Goal: Task Accomplishment & Management: Use online tool/utility

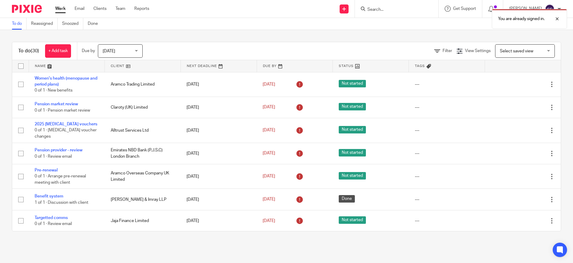
click at [392, 7] on div "You are already signed in." at bounding box center [427, 17] width 281 height 23
click at [559, 18] on div at bounding box center [553, 18] width 16 height 7
click at [390, 7] on input "Search" at bounding box center [394, 9] width 54 height 5
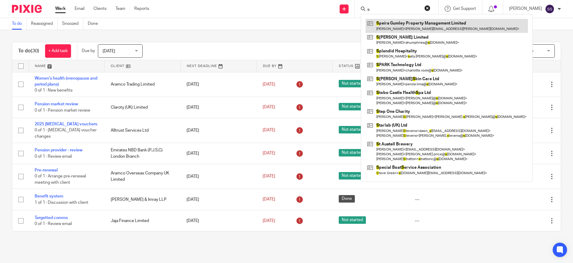
type input "s"
click at [407, 26] on link at bounding box center [447, 26] width 162 height 14
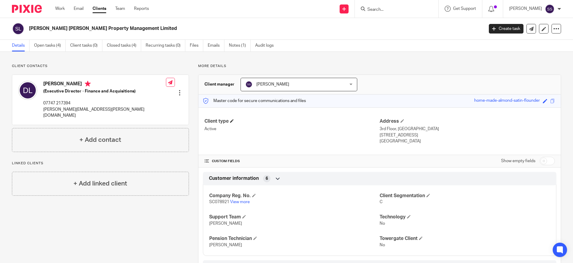
click at [226, 121] on h4 "Client type" at bounding box center [292, 121] width 175 height 6
click at [231, 121] on span at bounding box center [232, 121] width 4 height 4
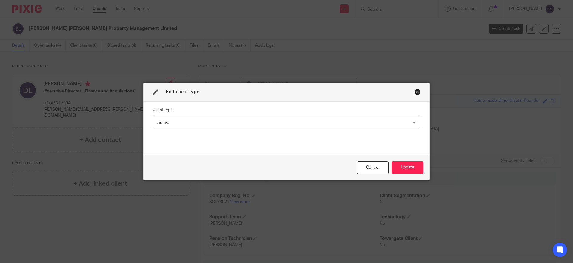
click at [204, 123] on span "Active" at bounding box center [262, 122] width 211 height 13
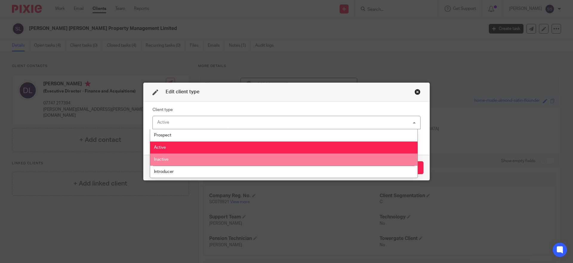
click at [192, 160] on li "Inactive" at bounding box center [284, 159] width 268 height 12
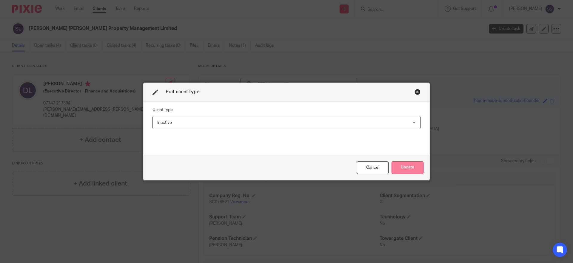
click at [403, 165] on button "Update" at bounding box center [408, 167] width 32 height 13
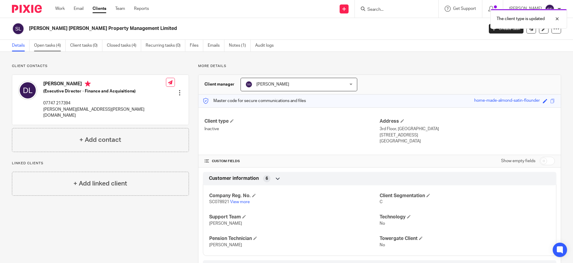
click at [53, 42] on link "Open tasks (4)" at bounding box center [50, 46] width 32 height 12
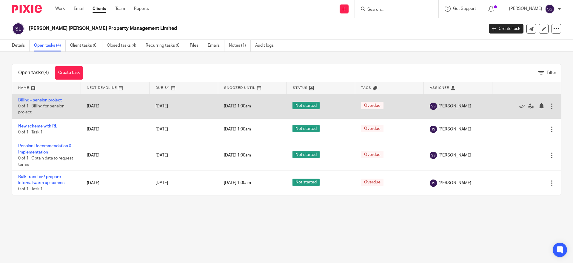
click at [237, 108] on span "1 Jan 1970 1:00am" at bounding box center [237, 106] width 27 height 4
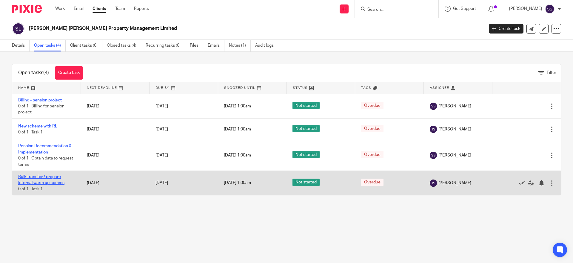
click at [33, 183] on link "Bulk transfer / prepare internal warm up comms" at bounding box center [41, 179] width 46 height 10
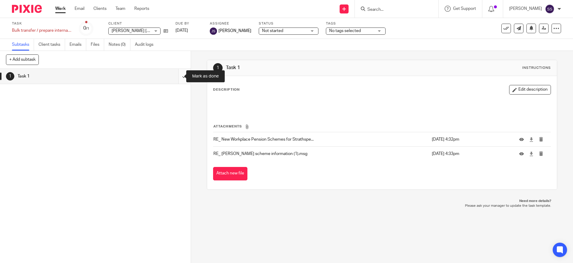
click at [179, 75] on input "submit" at bounding box center [95, 76] width 191 height 15
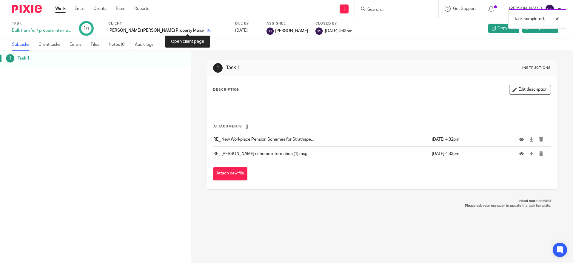
click at [207, 30] on icon at bounding box center [209, 30] width 4 height 4
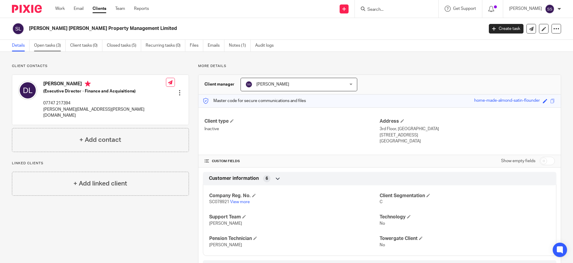
click at [47, 46] on link "Open tasks (3)" at bounding box center [50, 46] width 32 height 12
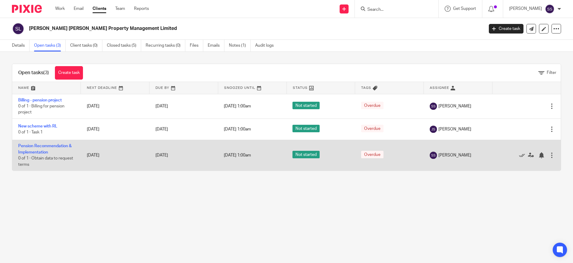
click at [33, 149] on td "Pension Recommendation & Implementation 0 of 1 · Obtain data to request terms" at bounding box center [46, 155] width 69 height 30
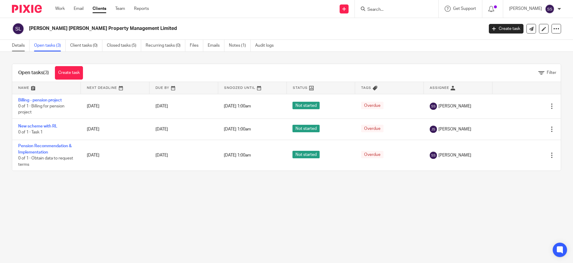
click at [13, 46] on link "Details" at bounding box center [21, 46] width 18 height 12
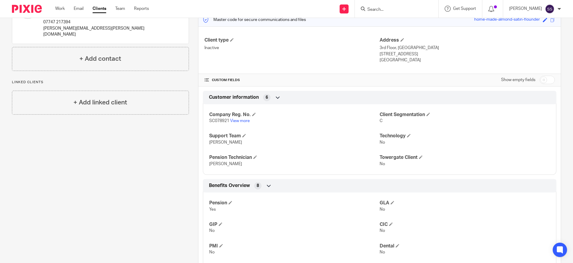
scroll to position [110, 0]
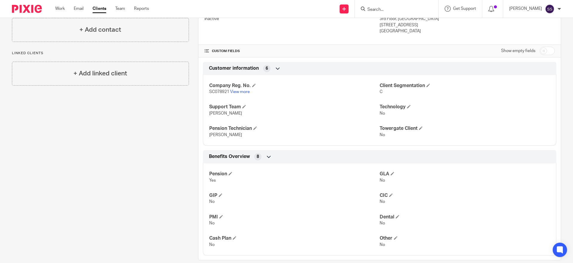
click at [233, 158] on span "Benefits Overview" at bounding box center [229, 156] width 41 height 6
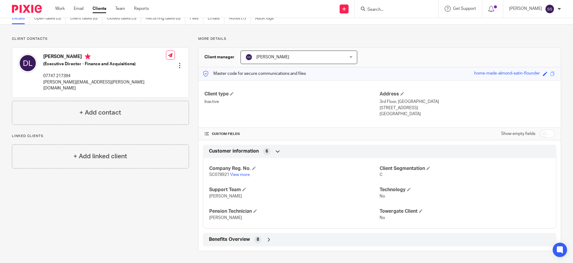
click at [245, 234] on div "Benefits Overview 8" at bounding box center [380, 239] width 354 height 13
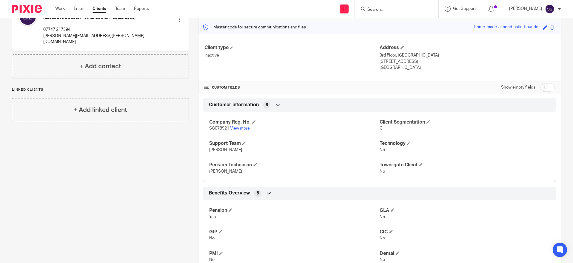
scroll to position [0, 0]
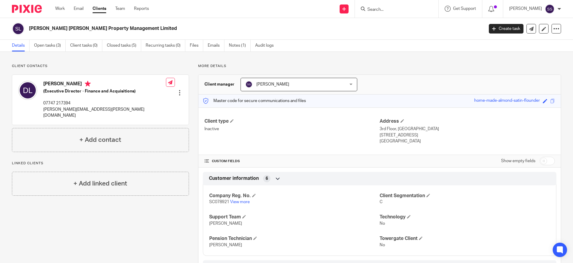
click at [230, 166] on div "CUSTOM FIELDS Show empty fields" at bounding box center [380, 161] width 351 height 12
click at [202, 157] on div "CUSTOM FIELDS Show empty fields" at bounding box center [380, 161] width 363 height 12
click at [223, 161] on h4 "CUSTOM FIELDS" at bounding box center [292, 161] width 175 height 5
click at [540, 160] on input "checkbox" at bounding box center [547, 160] width 15 height 8
checkbox input "true"
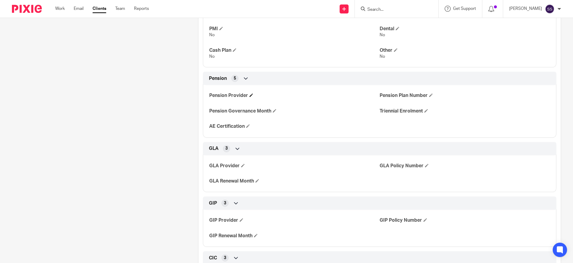
scroll to position [364, 0]
click at [250, 95] on span at bounding box center [252, 96] width 4 height 4
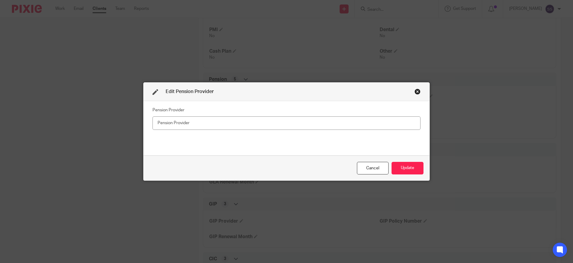
click at [214, 121] on input "text" at bounding box center [287, 122] width 268 height 13
type input "Royal London"
click at [403, 165] on button "Update" at bounding box center [408, 168] width 32 height 13
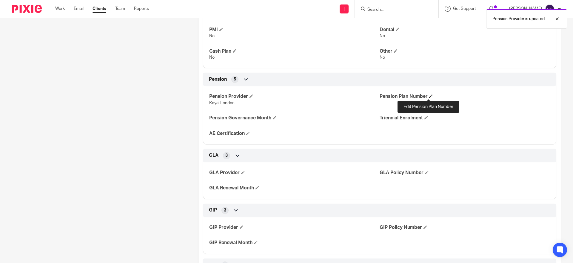
click at [430, 95] on span at bounding box center [431, 96] width 4 height 4
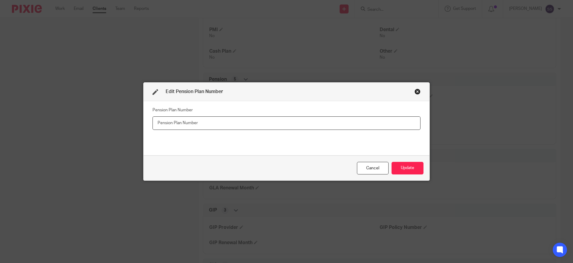
paste input "112447"
drag, startPoint x: 188, startPoint y: 123, endPoint x: 181, endPoint y: 128, distance: 8.1
click at [188, 123] on input "112447" at bounding box center [287, 122] width 268 height 13
click at [217, 127] on input "112447 (Speirs Gumley" at bounding box center [287, 122] width 268 height 13
type input "112447 (Speirs Gumley Property Management Ltd) and 112453 (Strathspey Capital)"
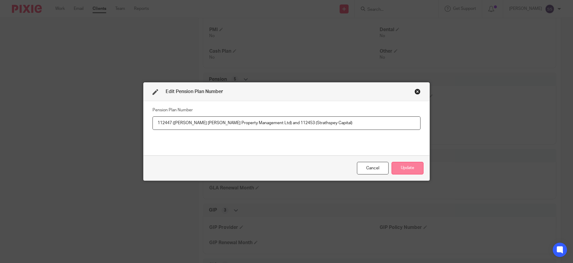
click at [399, 168] on button "Update" at bounding box center [408, 168] width 32 height 13
click at [406, 167] on button "Update" at bounding box center [408, 168] width 32 height 13
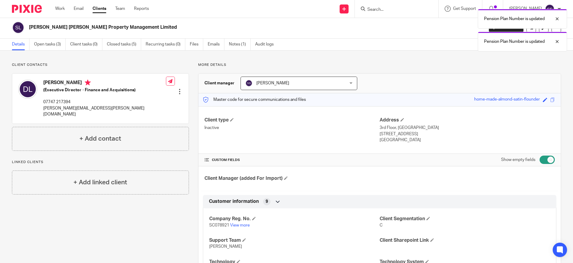
scroll to position [0, 0]
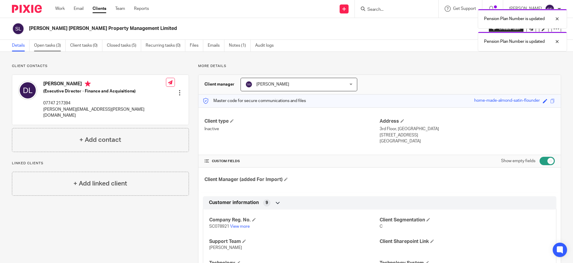
click at [64, 44] on link "Open tasks (3)" at bounding box center [50, 46] width 32 height 12
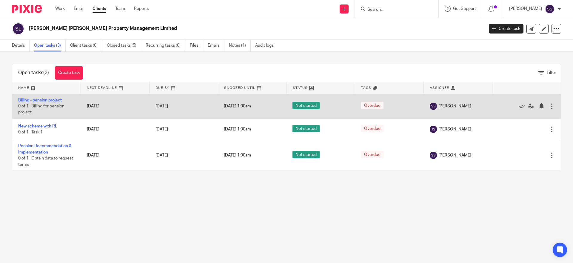
click at [549, 105] on div at bounding box center [552, 106] width 6 height 6
click at [162, 106] on link "[DATE]" at bounding box center [169, 106] width 27 height 6
click at [250, 108] on td "[DATE] 1:00am" at bounding box center [252, 106] width 69 height 24
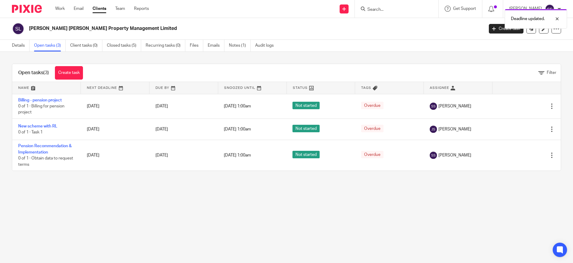
click at [260, 91] on th "Snoozed Until" at bounding box center [252, 88] width 69 height 12
click at [249, 88] on span "Snoozed Until" at bounding box center [239, 87] width 31 height 3
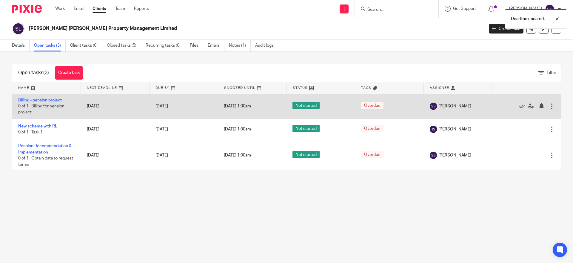
click at [546, 104] on td "Edit task Delete" at bounding box center [526, 106] width 69 height 24
click at [549, 105] on div at bounding box center [552, 106] width 6 height 6
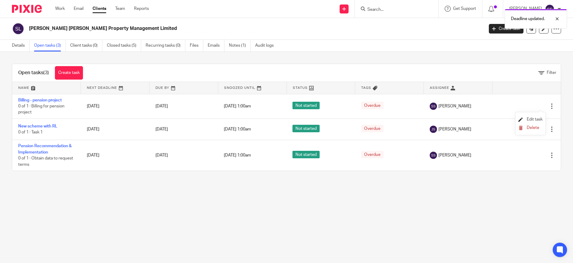
click at [534, 119] on span "Edit task" at bounding box center [535, 119] width 16 height 4
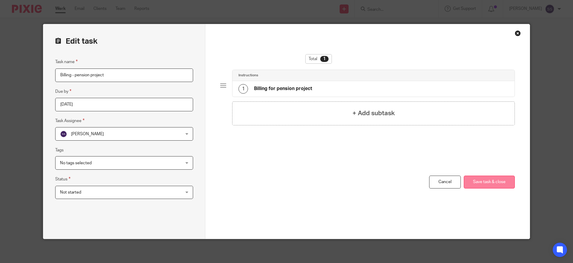
click at [476, 180] on button "Save task & close" at bounding box center [489, 181] width 51 height 13
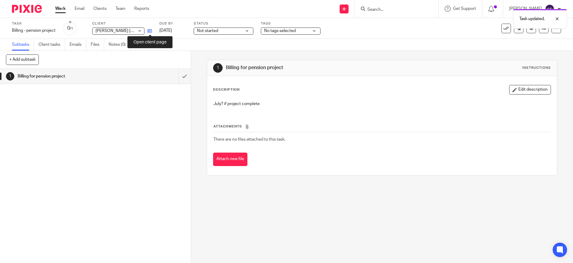
click at [151, 31] on icon at bounding box center [150, 31] width 4 height 4
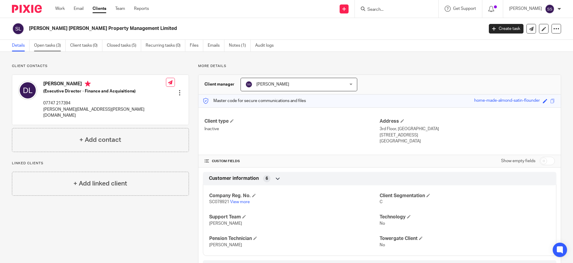
click at [58, 42] on link "Open tasks (3)" at bounding box center [50, 46] width 32 height 12
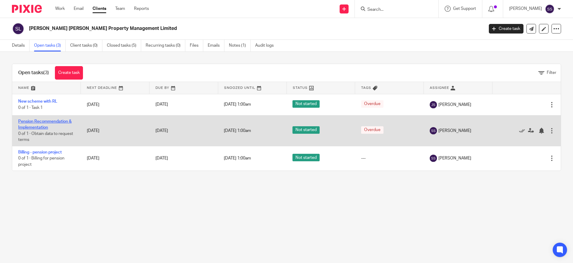
click at [29, 121] on link "Pension Recommendation & Implementation" at bounding box center [44, 124] width 53 height 10
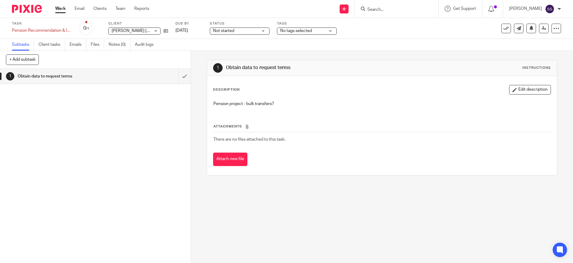
click at [519, 90] on button "Edit description" at bounding box center [530, 90] width 42 height 10
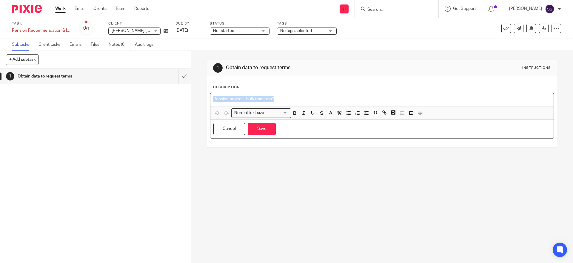
drag, startPoint x: 258, startPoint y: 95, endPoint x: -16, endPoint y: 88, distance: 274.5
click at [0, 88] on html "Work Email Clients Team Reports Work Email Clients Team Reports Settings Send n…" at bounding box center [286, 131] width 573 height 263
click at [259, 126] on button "Save" at bounding box center [262, 128] width 28 height 13
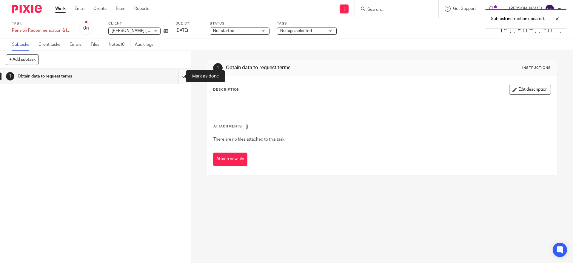
click at [177, 75] on input "submit" at bounding box center [95, 76] width 191 height 15
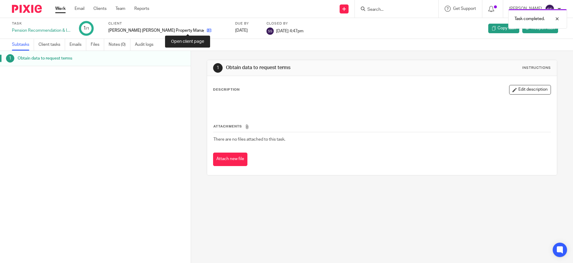
click at [207, 28] on icon at bounding box center [209, 30] width 4 height 4
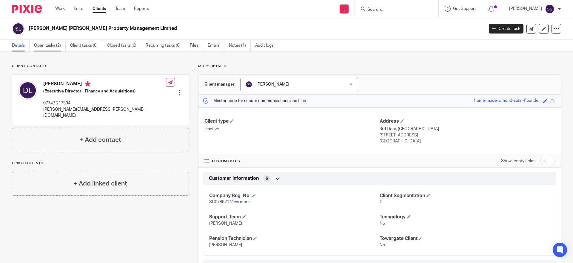
click at [56, 42] on link "Open tasks (2)" at bounding box center [50, 46] width 32 height 12
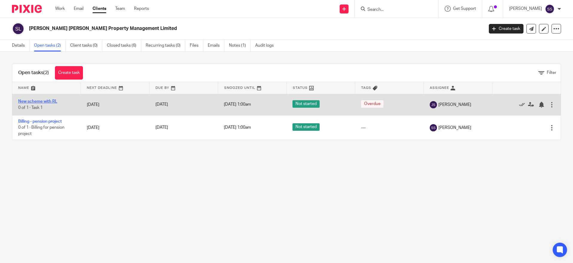
click at [47, 99] on link "New scheme with RL" at bounding box center [37, 101] width 39 height 4
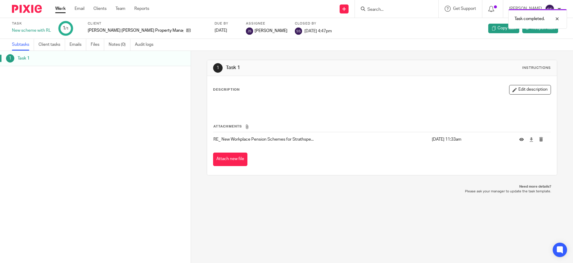
click at [24, 8] on img at bounding box center [27, 9] width 30 height 8
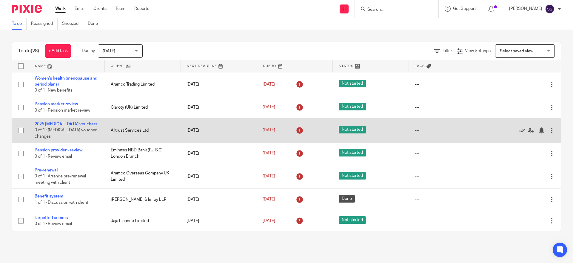
click at [62, 124] on link "2025 Flu vouchers" at bounding box center [66, 124] width 63 height 4
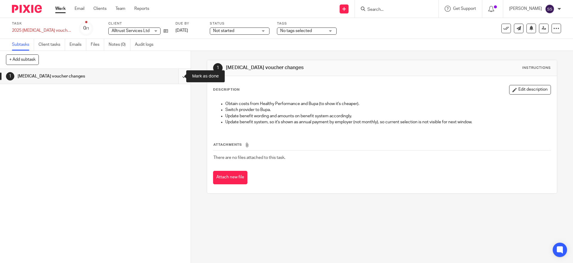
click at [176, 76] on input "submit" at bounding box center [95, 76] width 191 height 15
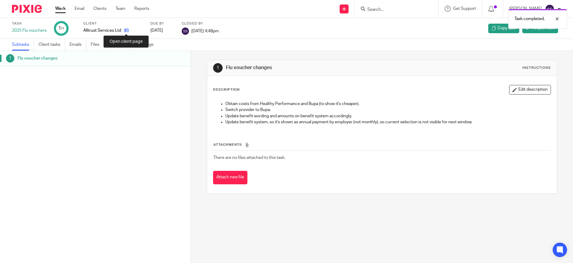
click at [126, 29] on icon at bounding box center [126, 30] width 4 height 4
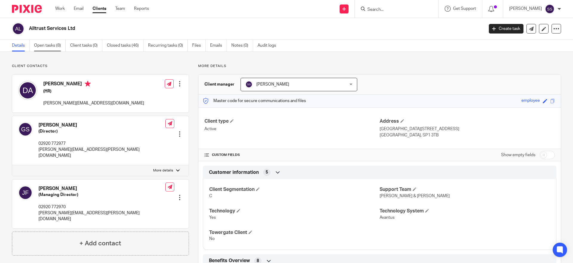
click at [50, 45] on link "Open tasks (8)" at bounding box center [50, 46] width 32 height 12
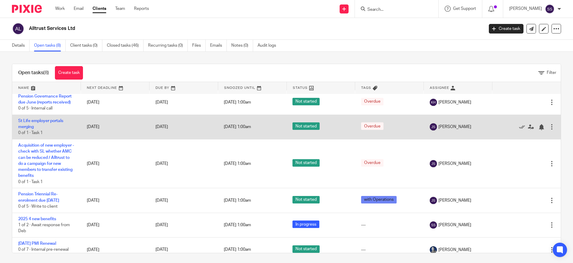
scroll to position [9, 0]
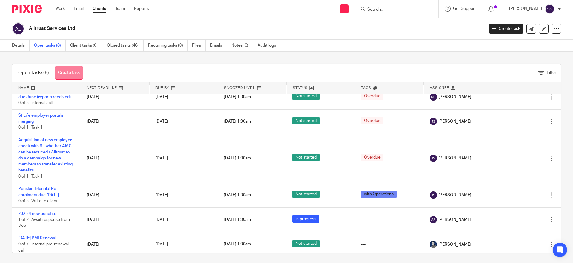
click at [79, 70] on link "Create task" at bounding box center [69, 72] width 28 height 13
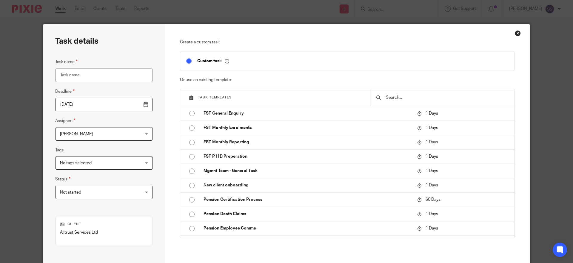
click at [76, 76] on input "Task name" at bounding box center [104, 74] width 98 height 13
type input "2026 Flu Vouchers"
click at [72, 134] on span "[PERSON_NAME]" at bounding box center [76, 134] width 33 height 4
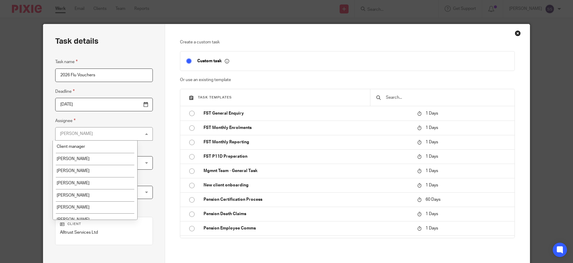
click at [72, 134] on div "[PERSON_NAME]" at bounding box center [76, 133] width 33 height 4
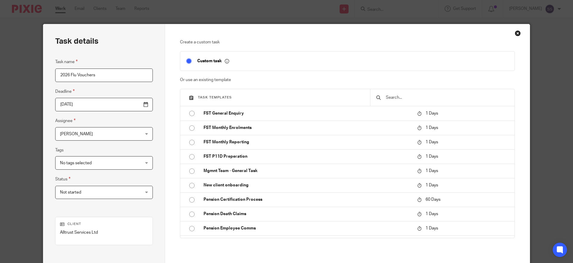
click at [76, 107] on input "2025-08-13" at bounding box center [104, 104] width 98 height 13
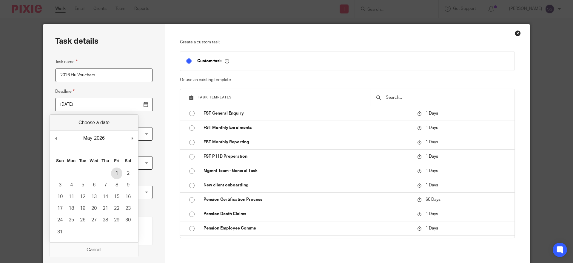
type input "2026-05-01"
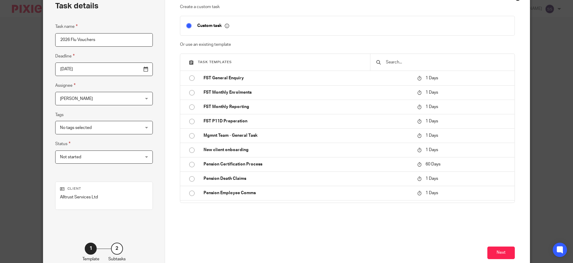
scroll to position [70, 0]
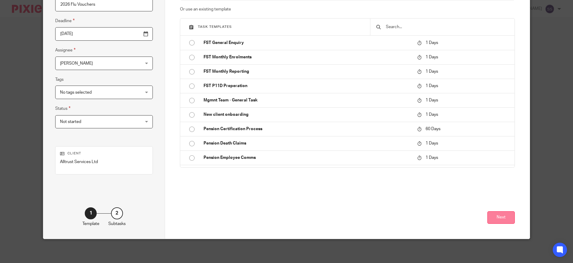
click at [491, 219] on button "Next" at bounding box center [501, 217] width 27 height 13
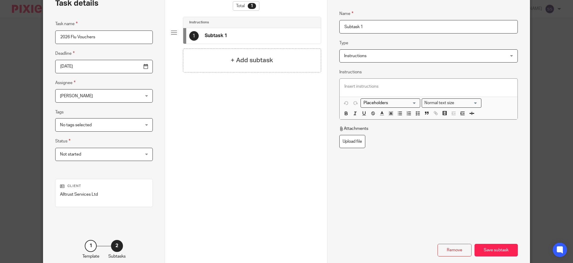
scroll to position [0, 0]
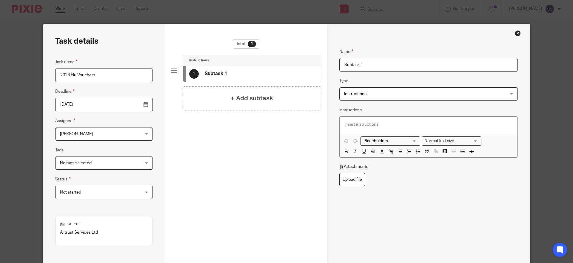
drag, startPoint x: 363, startPoint y: 61, endPoint x: 295, endPoint y: 63, distance: 67.5
click at [298, 63] on div "Task details Task name 2026 Flu Vouchers Deadline 2026-05-01 Assignee Sorangi S…" at bounding box center [286, 166] width 487 height 285
type input "Bupa flu voucher"
click at [346, 127] on div at bounding box center [429, 125] width 178 height 18
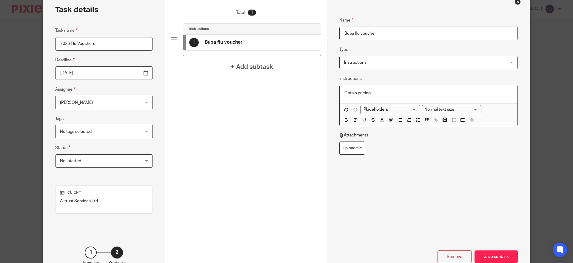
scroll to position [70, 0]
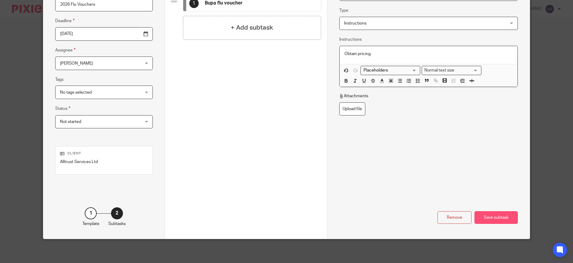
click at [495, 222] on div "Save subtask" at bounding box center [496, 217] width 43 height 13
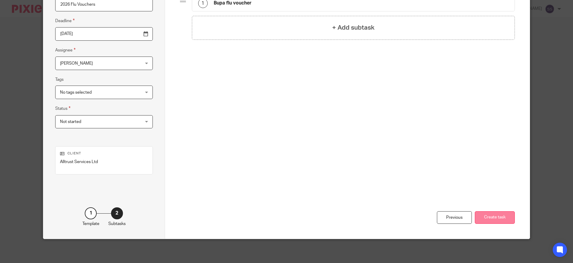
click at [494, 216] on button "Create task" at bounding box center [495, 217] width 40 height 13
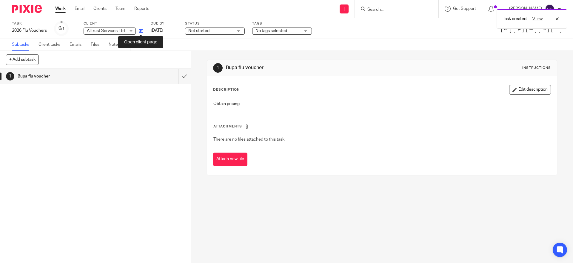
click at [140, 30] on icon at bounding box center [141, 31] width 4 height 4
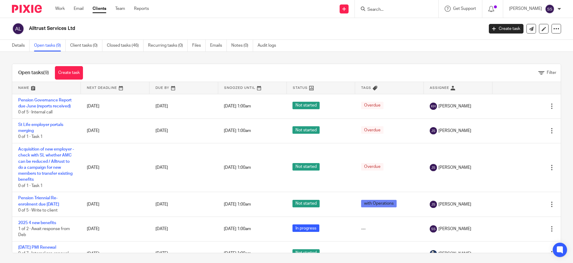
click at [28, 10] on img at bounding box center [27, 9] width 30 height 8
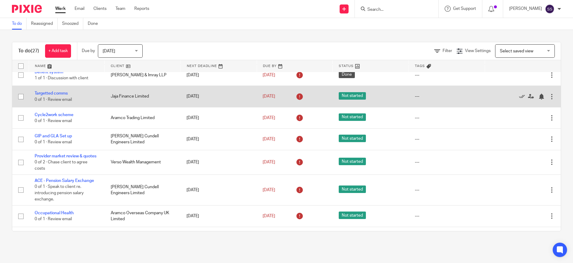
scroll to position [103, 0]
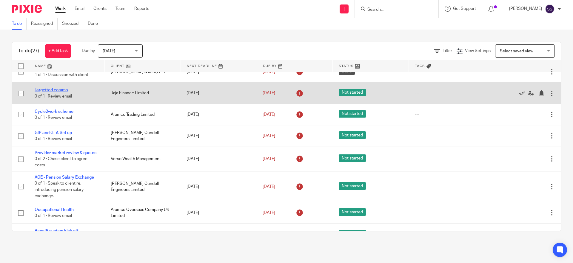
click at [59, 89] on link "Targetted comms" at bounding box center [51, 90] width 33 height 4
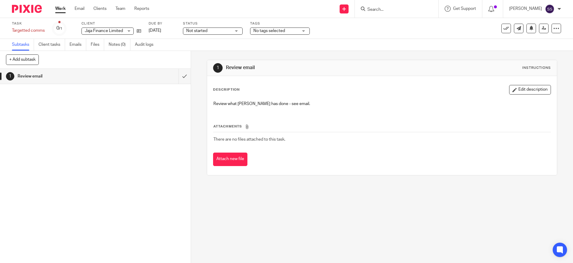
drag, startPoint x: 476, startPoint y: 2, endPoint x: 440, endPoint y: 122, distance: 125.3
click at [440, 122] on div "Attachments There are no files attached to this task. Attach new file" at bounding box center [382, 138] width 338 height 54
